Goal: Browse casually

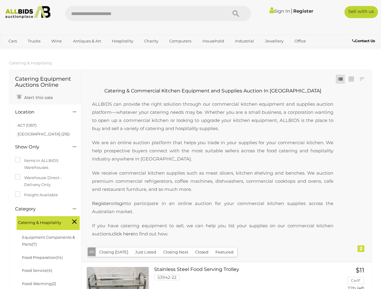
click at [190, 145] on p "We are an online auction platform that helps you trade in your supplies for you…" at bounding box center [212, 151] width 253 height 24
click at [236, 14] on icon "Search" at bounding box center [235, 13] width 7 height 9
click at [13, 41] on link "Cars" at bounding box center [13, 41] width 16 height 10
click at [34, 41] on link "Trucks" at bounding box center [34, 41] width 20 height 10
click at [56, 41] on link "Wine" at bounding box center [56, 41] width 18 height 10
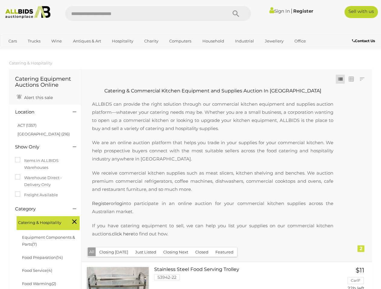
click at [86, 41] on link "Antiques & Art" at bounding box center [87, 41] width 36 height 10
click at [122, 41] on link "Hospitality" at bounding box center [122, 41] width 29 height 10
click at [151, 41] on link "Charity" at bounding box center [151, 41] width 22 height 10
click at [179, 41] on link "Computers" at bounding box center [180, 41] width 30 height 10
click at [212, 41] on link "Household" at bounding box center [213, 41] width 30 height 10
